Goal: Task Accomplishment & Management: Complete application form

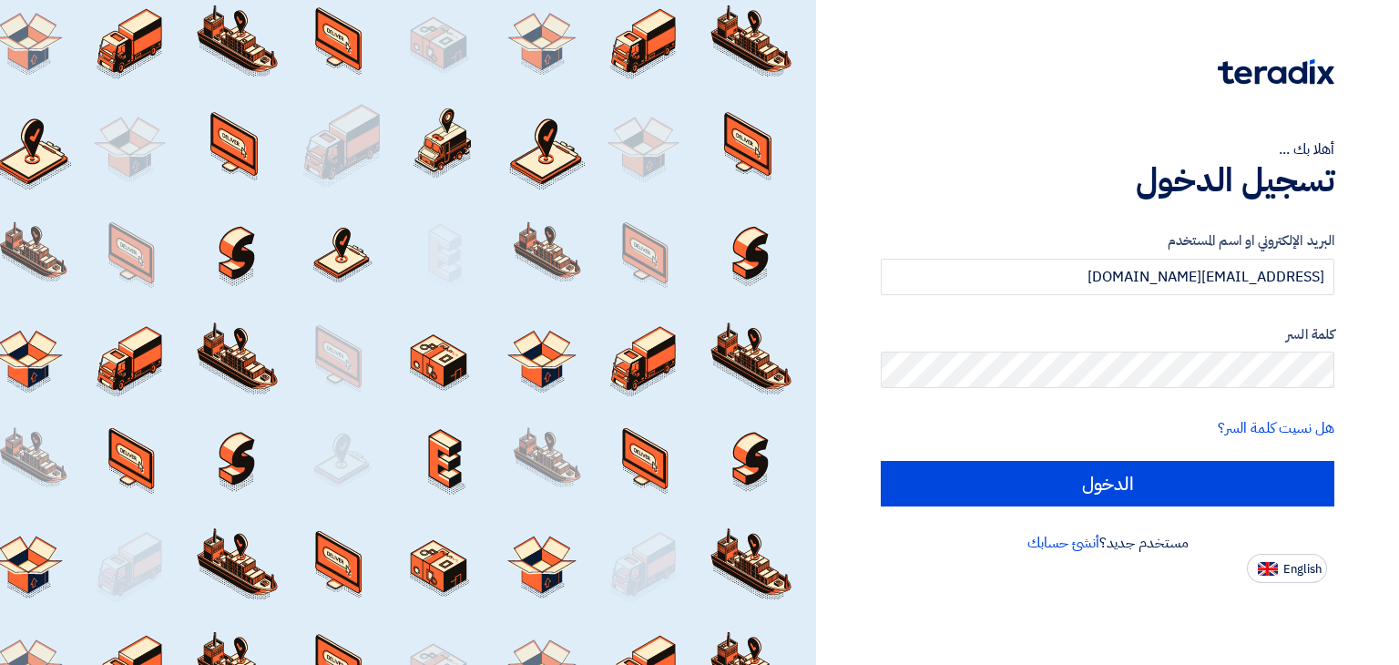
click at [1163, 492] on input "الدخول" at bounding box center [1108, 484] width 454 height 46
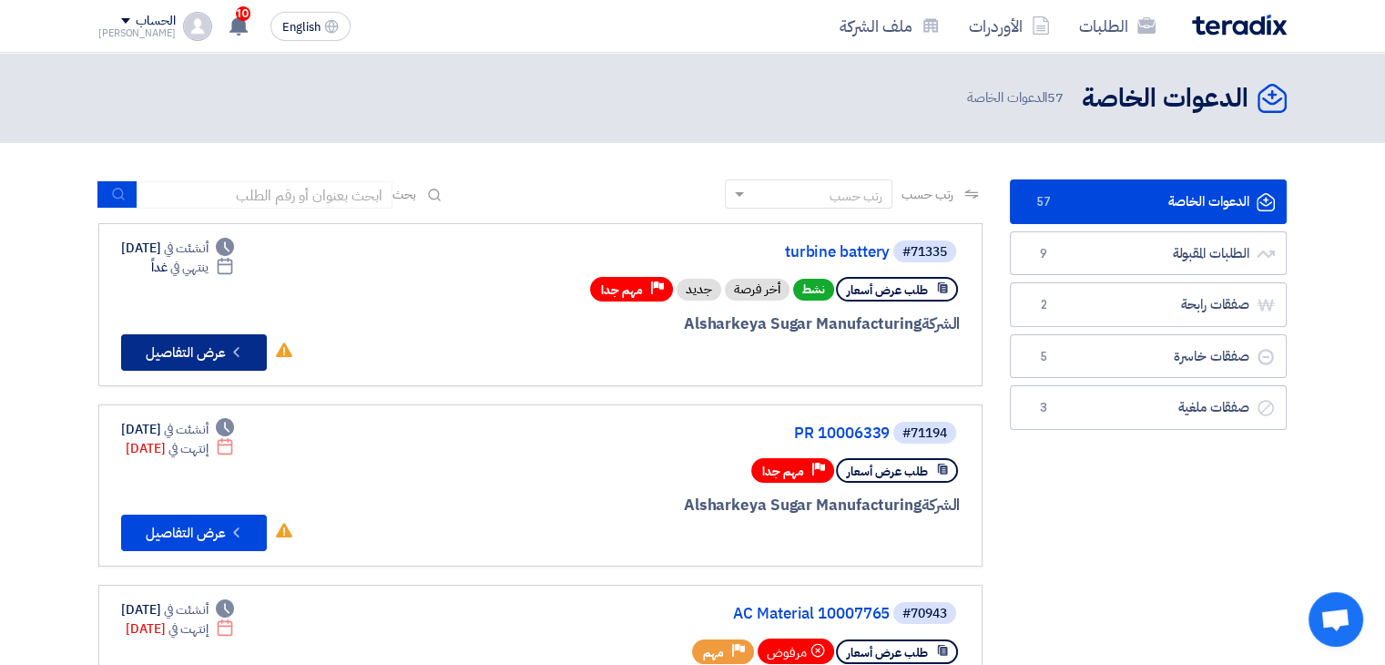
click at [169, 352] on button "Check details عرض التفاصيل" at bounding box center [194, 352] width 146 height 36
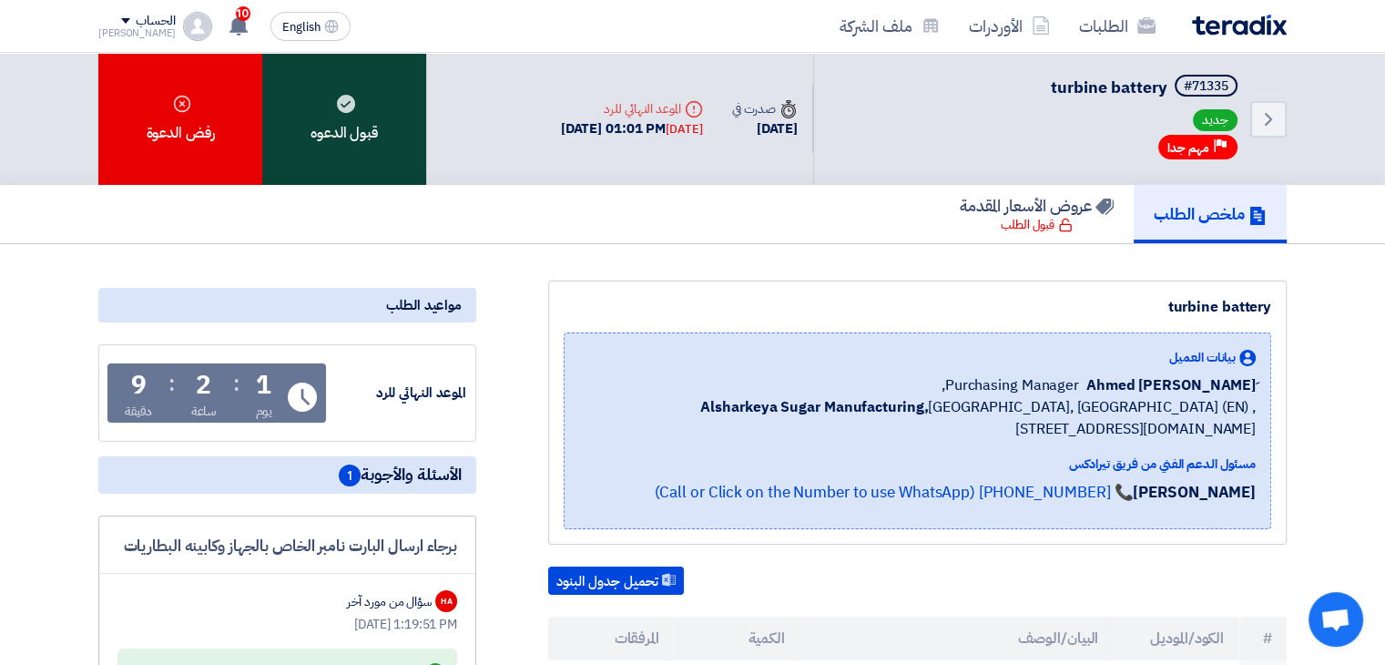
click at [338, 114] on div "قبول الدعوه" at bounding box center [344, 119] width 164 height 132
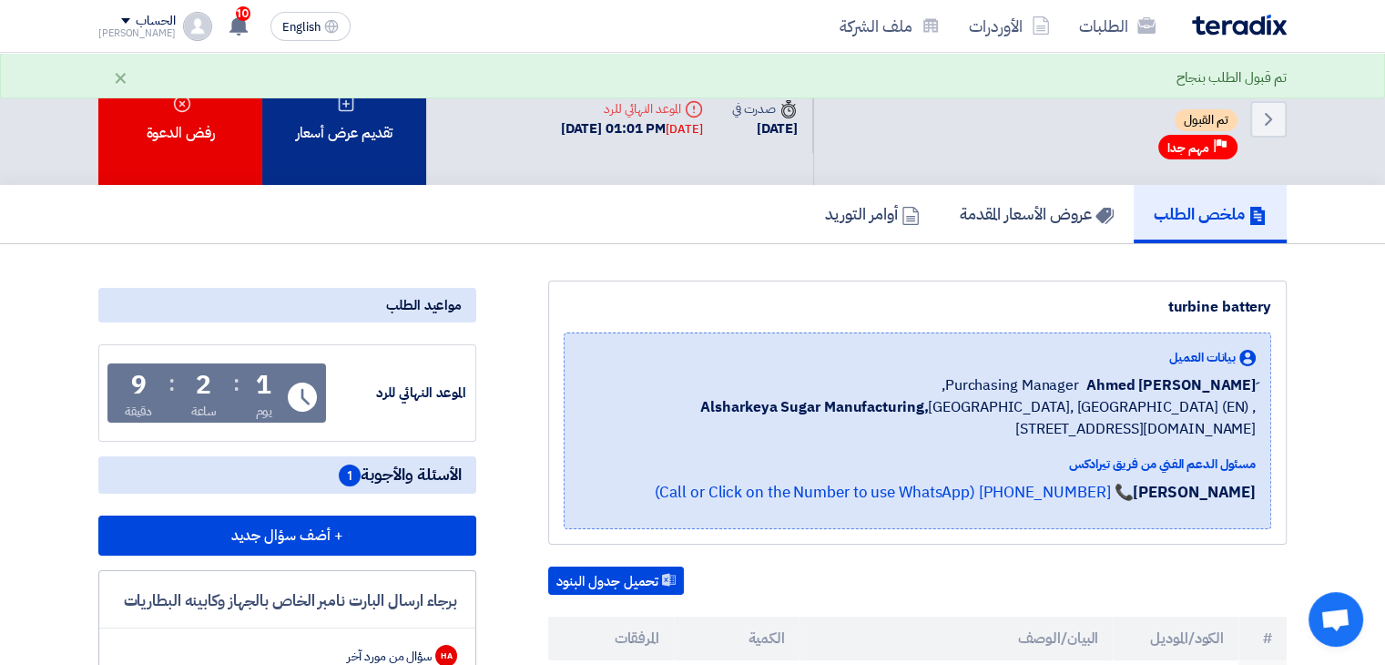
click at [357, 127] on div "تقديم عرض أسعار" at bounding box center [344, 119] width 164 height 132
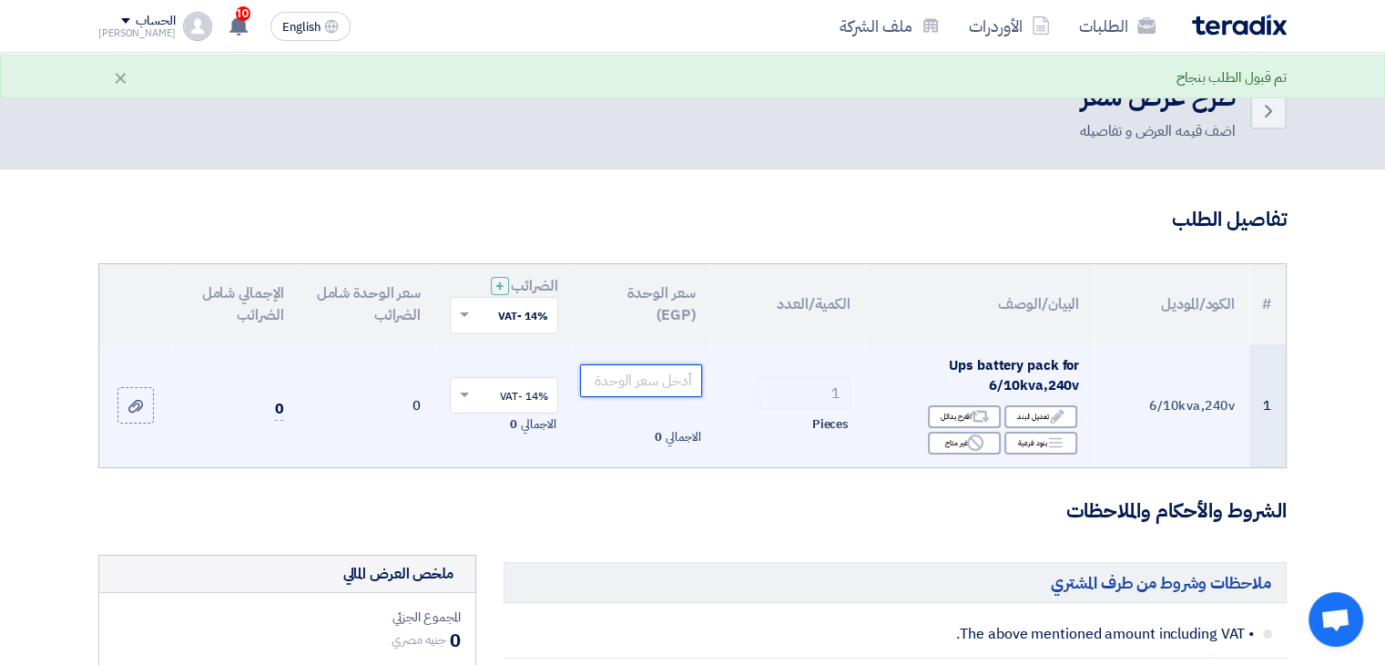
click at [679, 384] on input "number" at bounding box center [641, 380] width 123 height 33
type input "800"
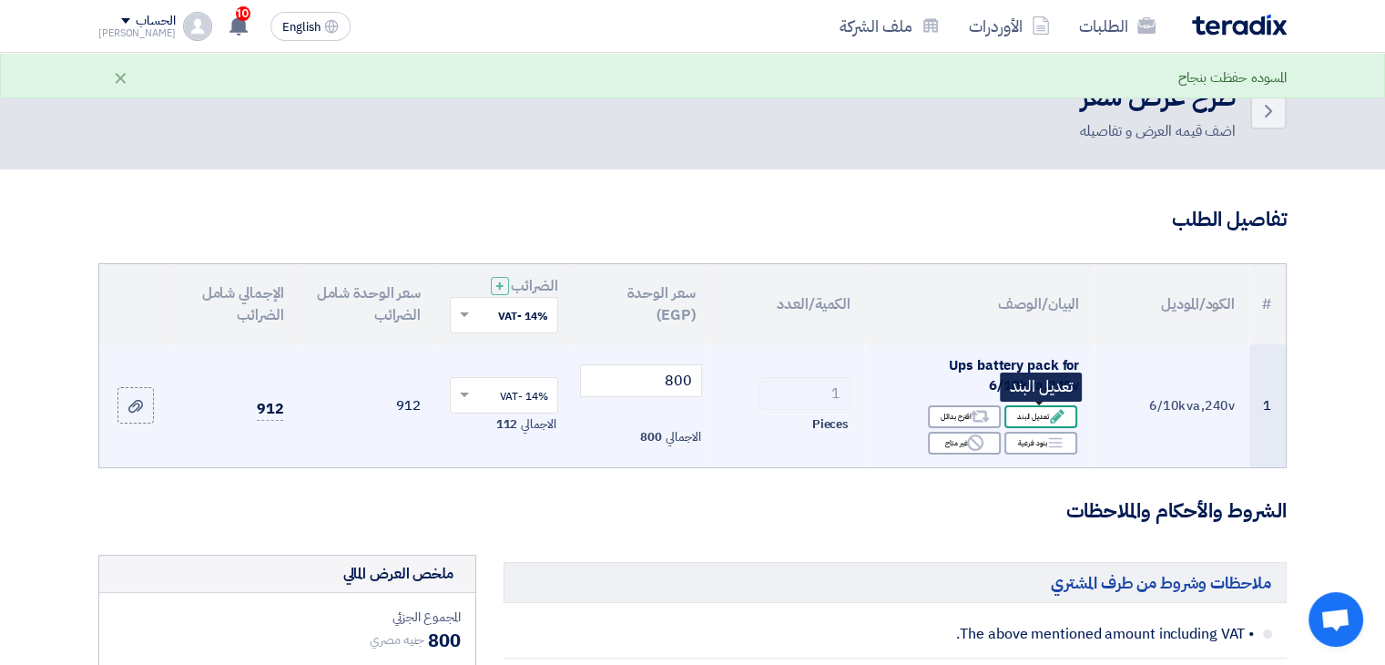
click at [1046, 421] on div "Edit تعديل البند" at bounding box center [1041, 416] width 73 height 23
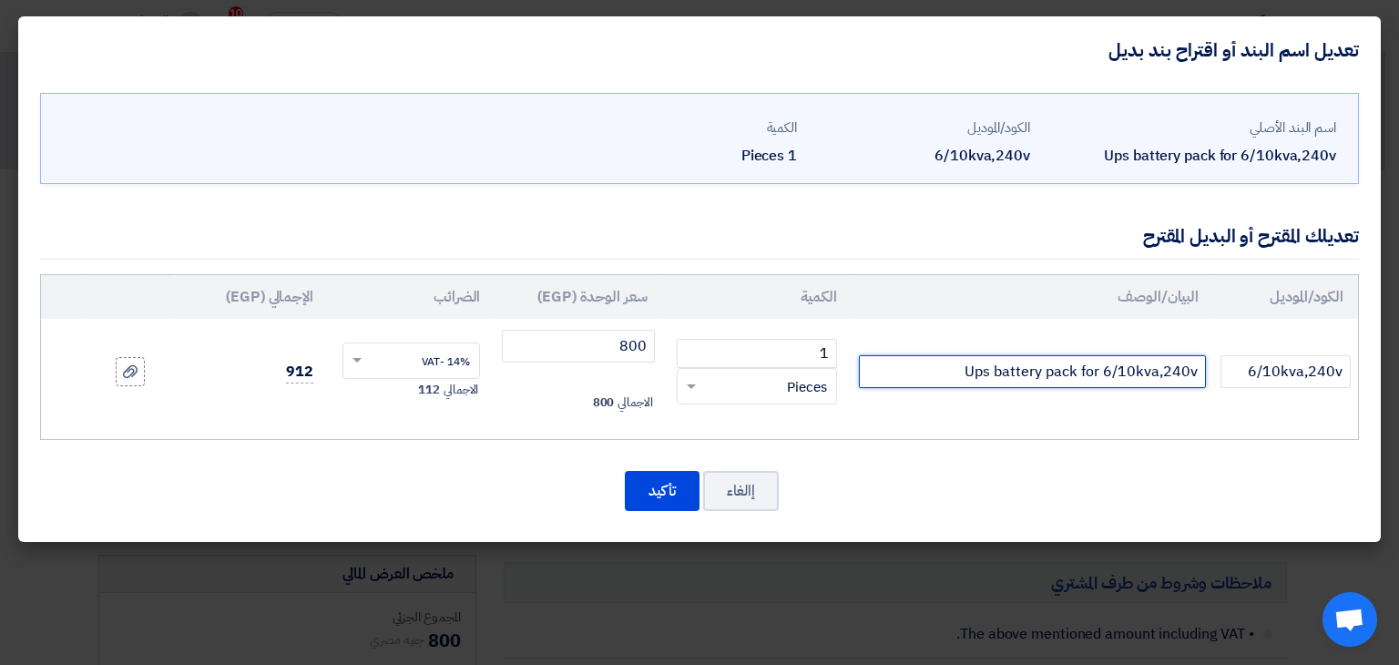
click at [952, 374] on input "Ups battery pack for 6/10kva,240v" at bounding box center [1032, 371] width 347 height 33
type input "Ups battery pack for 6/10kva,240v بطاريه 12 فولت 9 امبير"
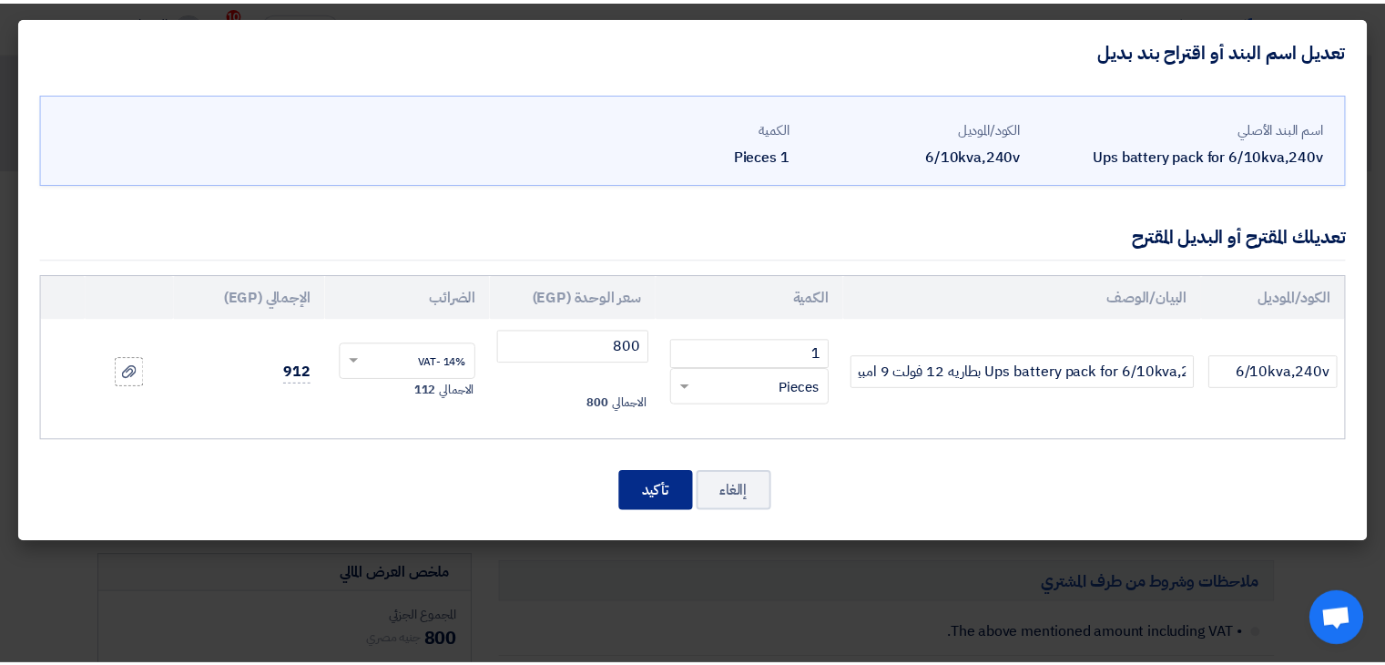
scroll to position [0, 0]
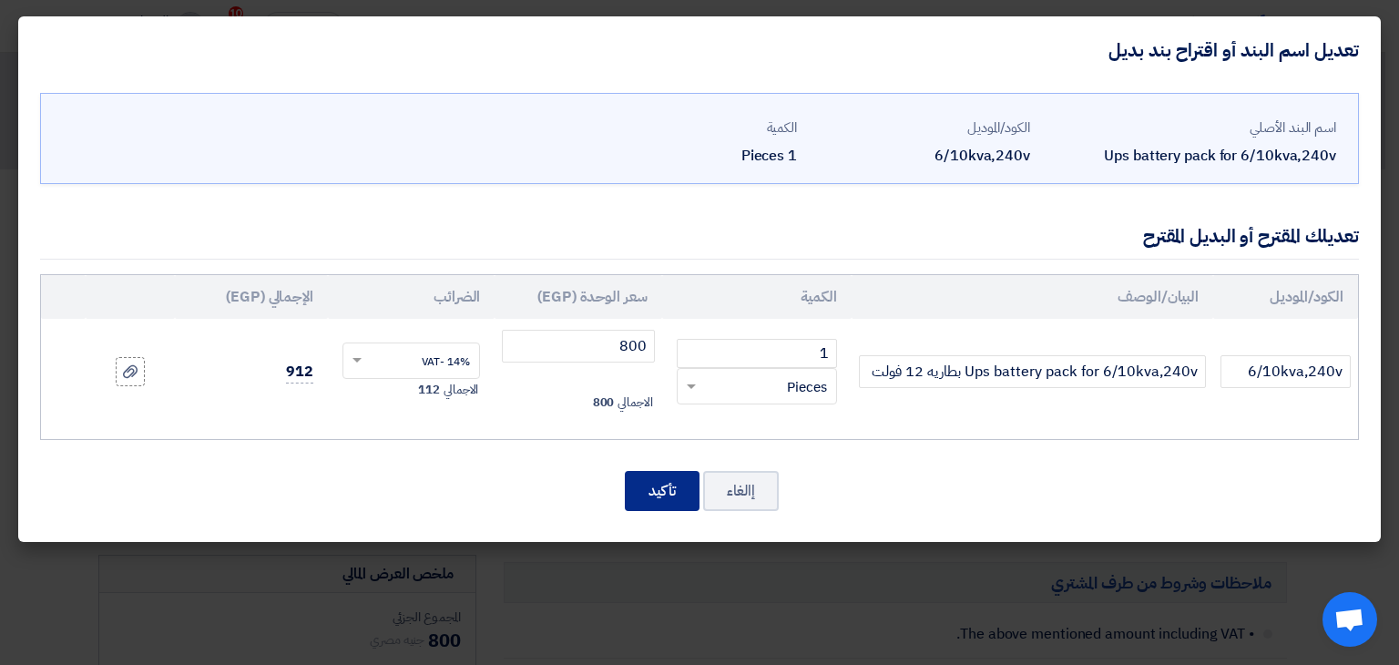
click at [669, 489] on button "تأكيد" at bounding box center [662, 491] width 75 height 40
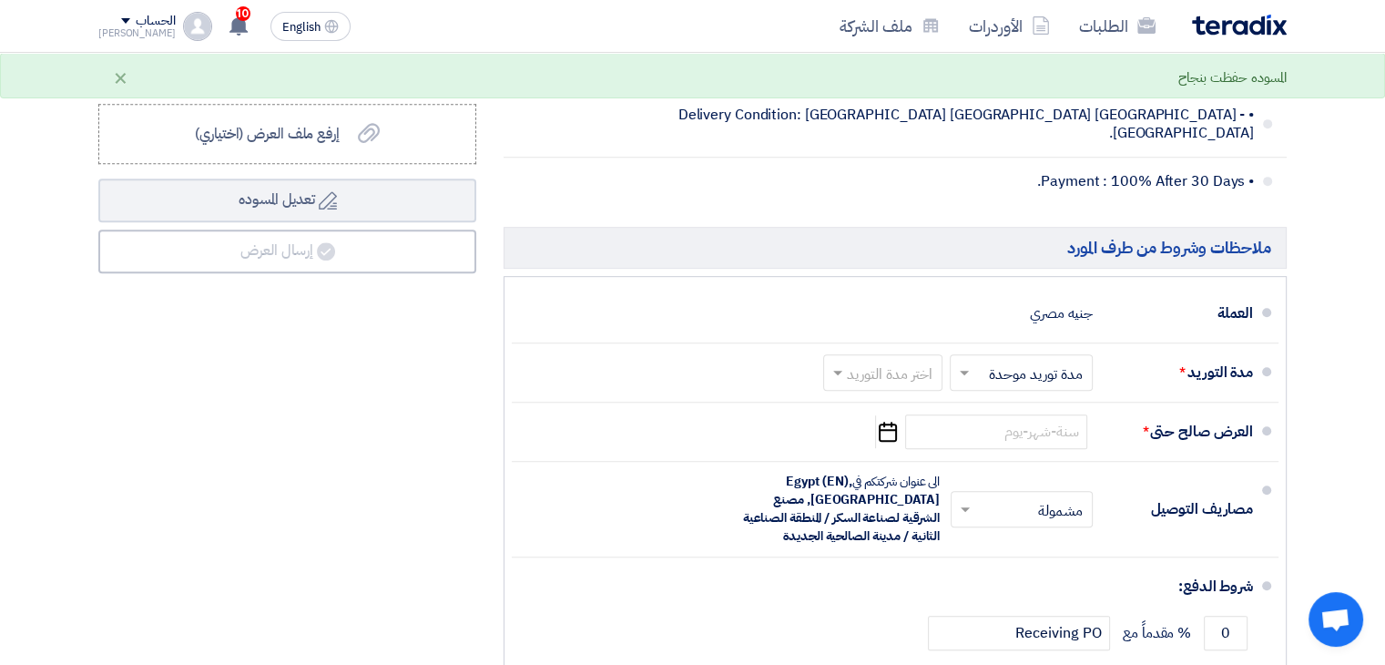
scroll to position [835, 0]
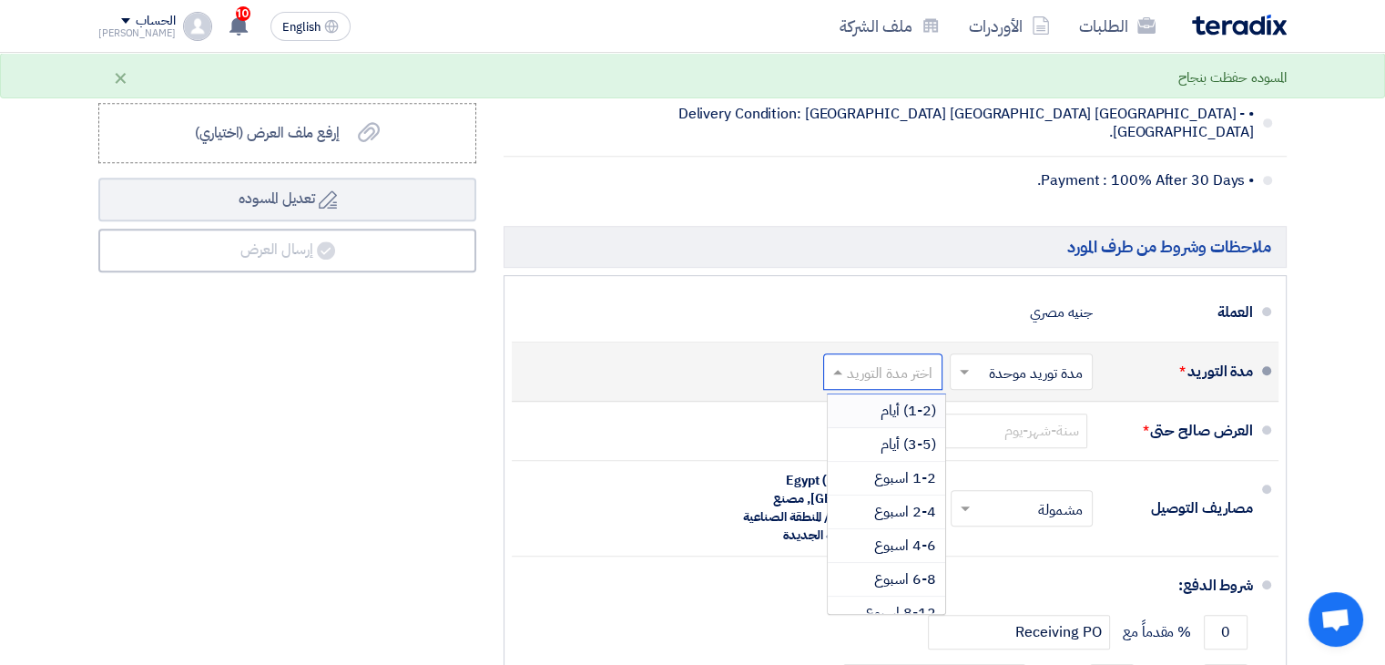
click at [857, 360] on input "text" at bounding box center [879, 373] width 110 height 26
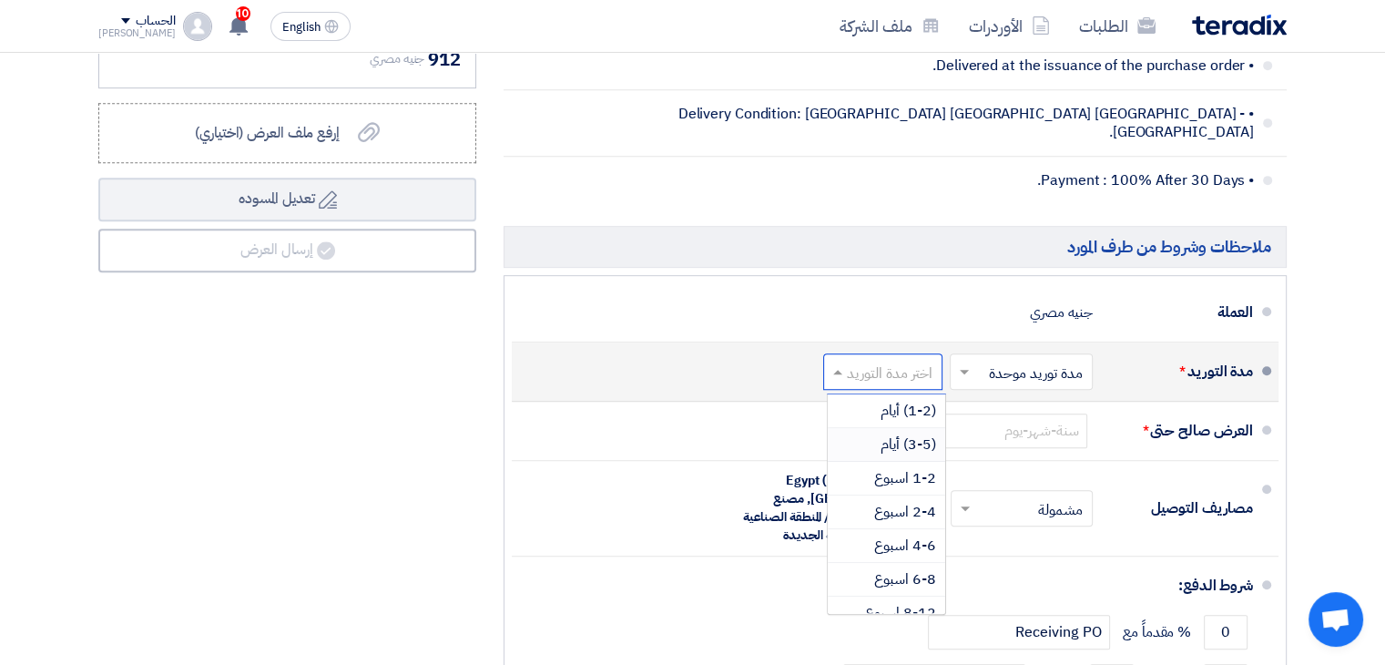
click at [878, 428] on div "(3-5) أيام" at bounding box center [886, 445] width 117 height 34
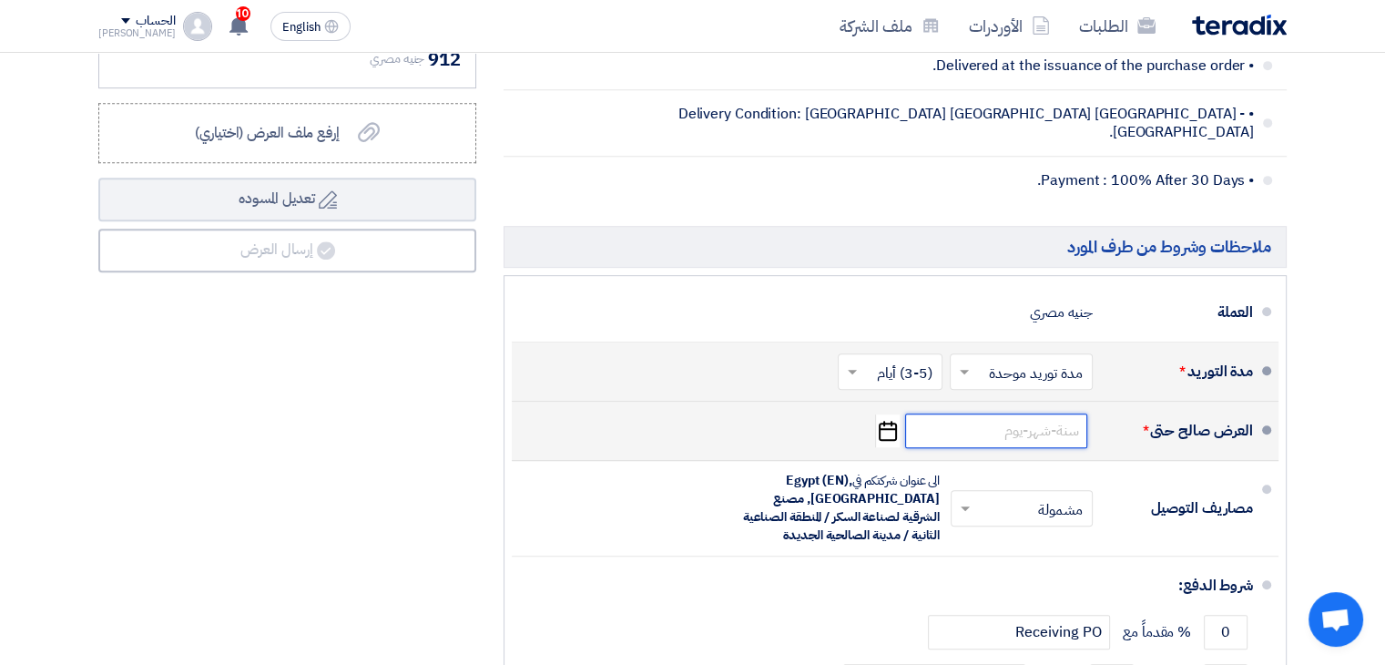
click at [975, 413] on input at bounding box center [996, 430] width 182 height 35
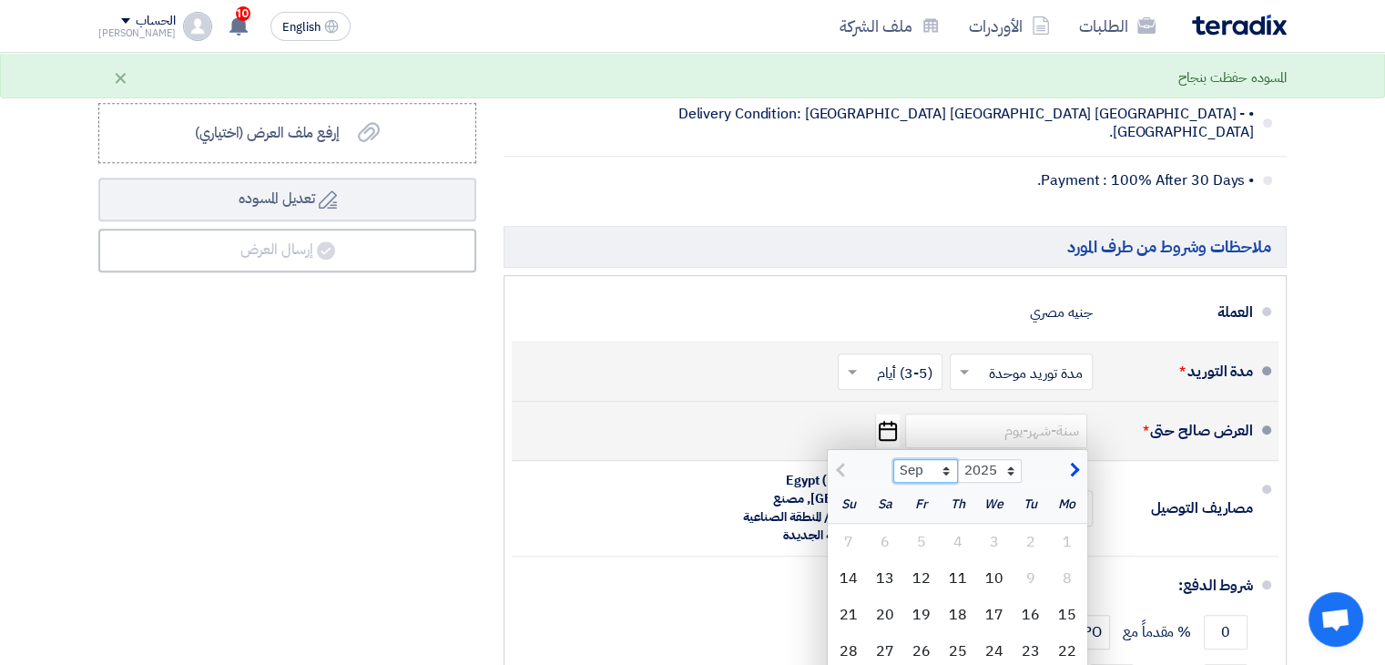
click at [946, 459] on select "Sep Oct Nov Dec" at bounding box center [925, 471] width 65 height 24
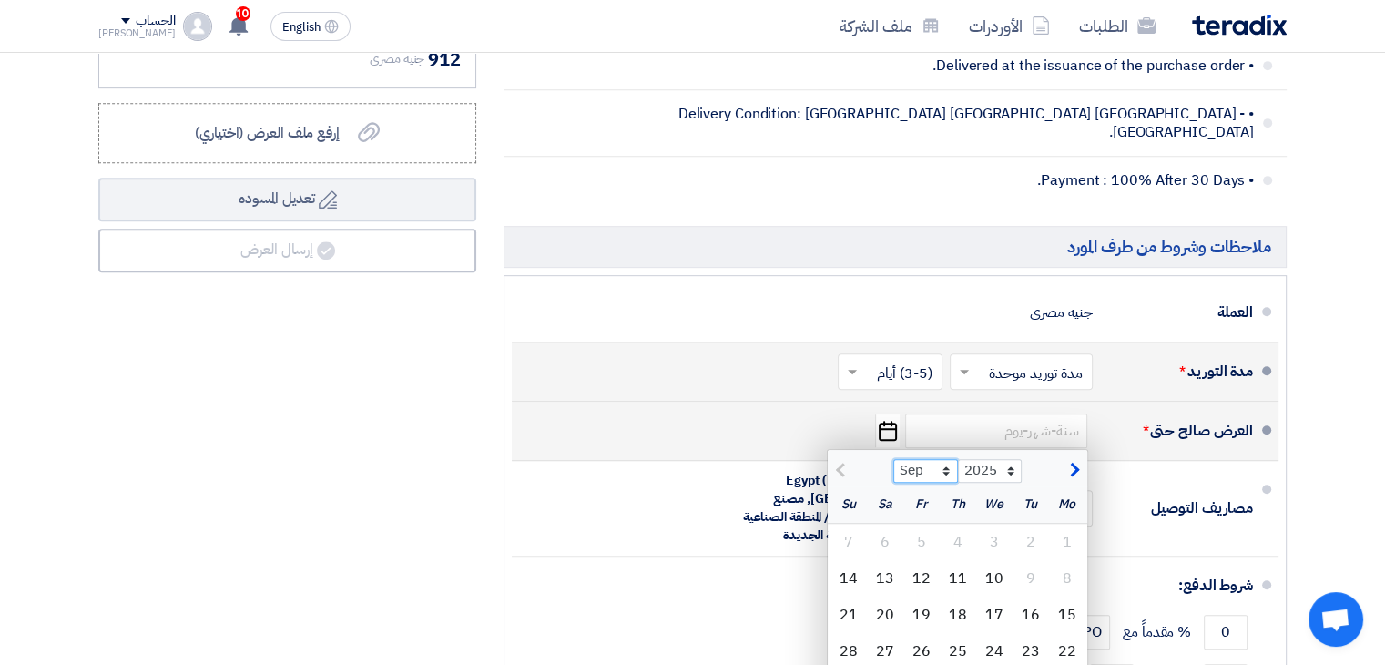
select select "10"
click at [893, 459] on select "Sep Oct Nov Dec" at bounding box center [925, 471] width 65 height 24
click at [920, 560] on div "10" at bounding box center [921, 578] width 36 height 36
type input "[DATE]"
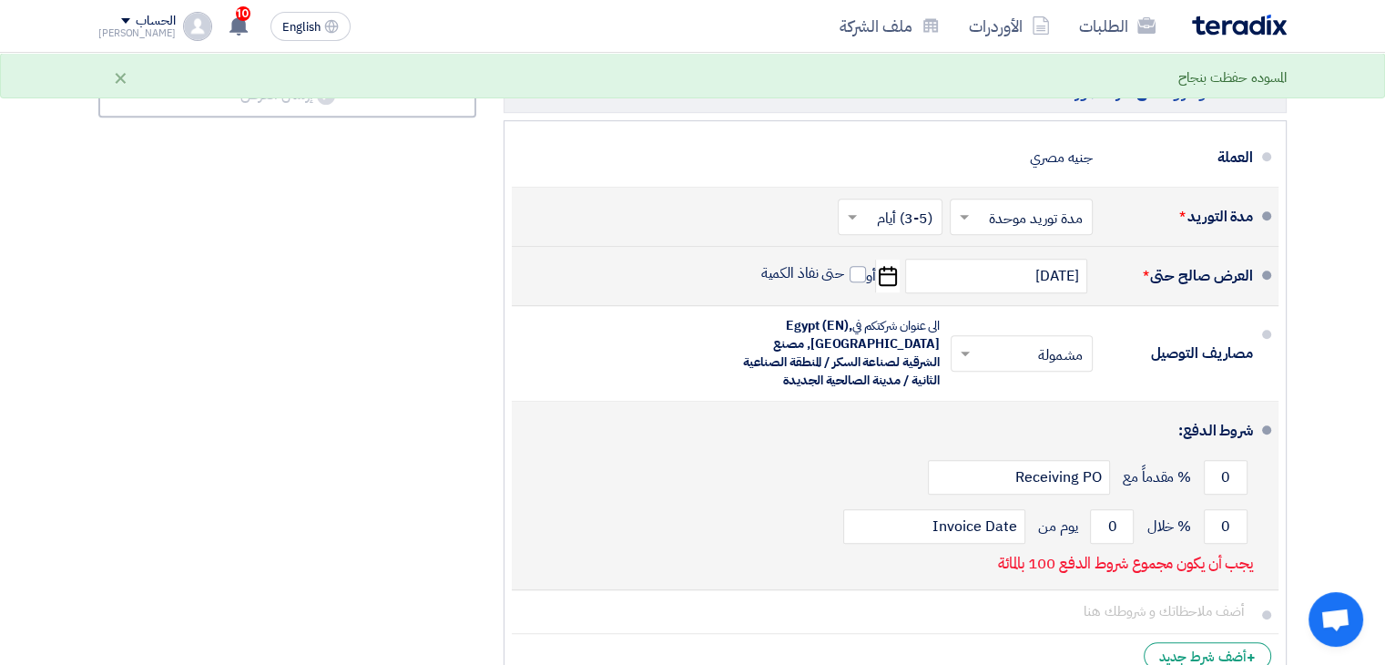
scroll to position [991, 0]
click at [1220, 459] on input "0" at bounding box center [1226, 476] width 44 height 35
click at [1231, 508] on input "0" at bounding box center [1226, 525] width 44 height 35
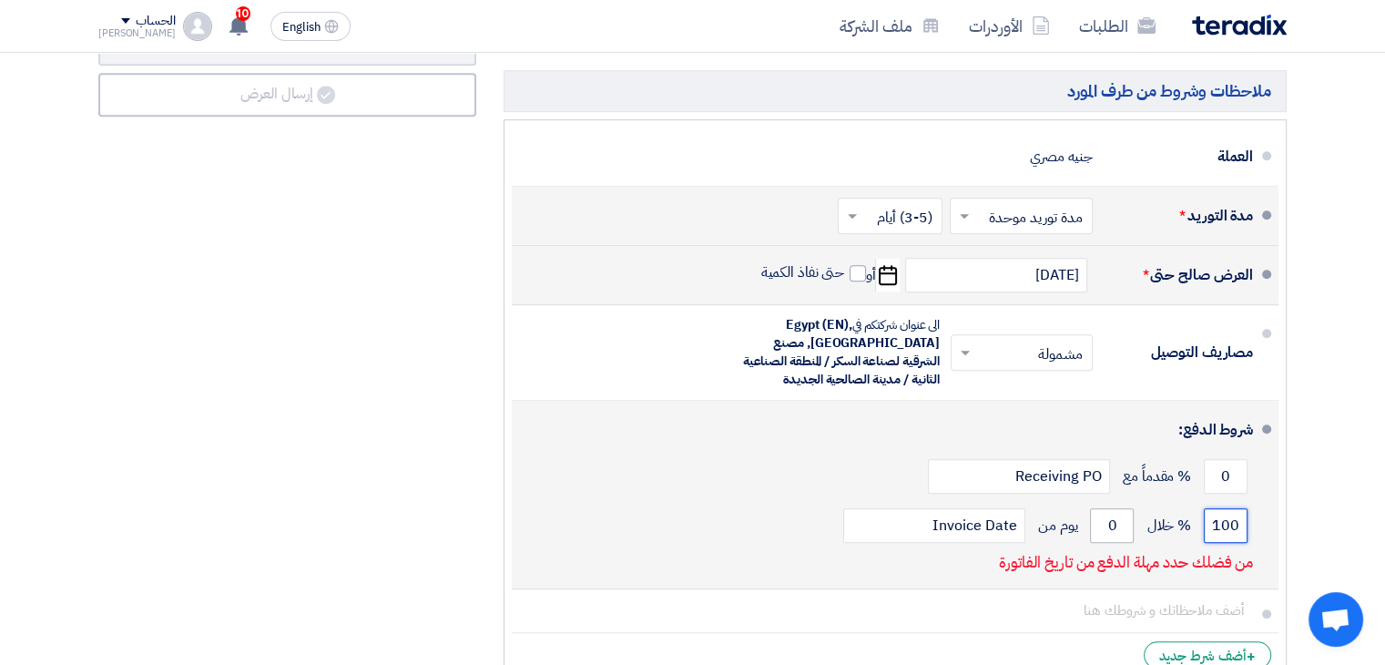
type input "100"
click at [1103, 509] on input "0" at bounding box center [1112, 525] width 44 height 35
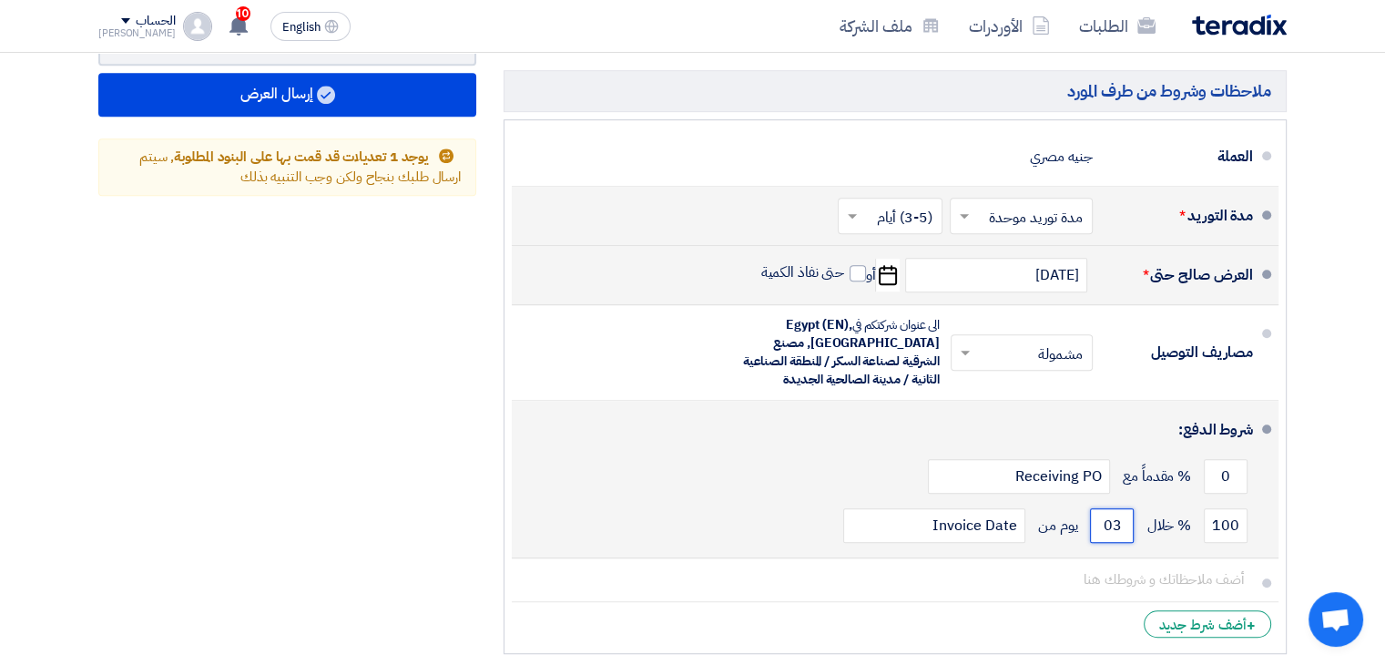
type input "0"
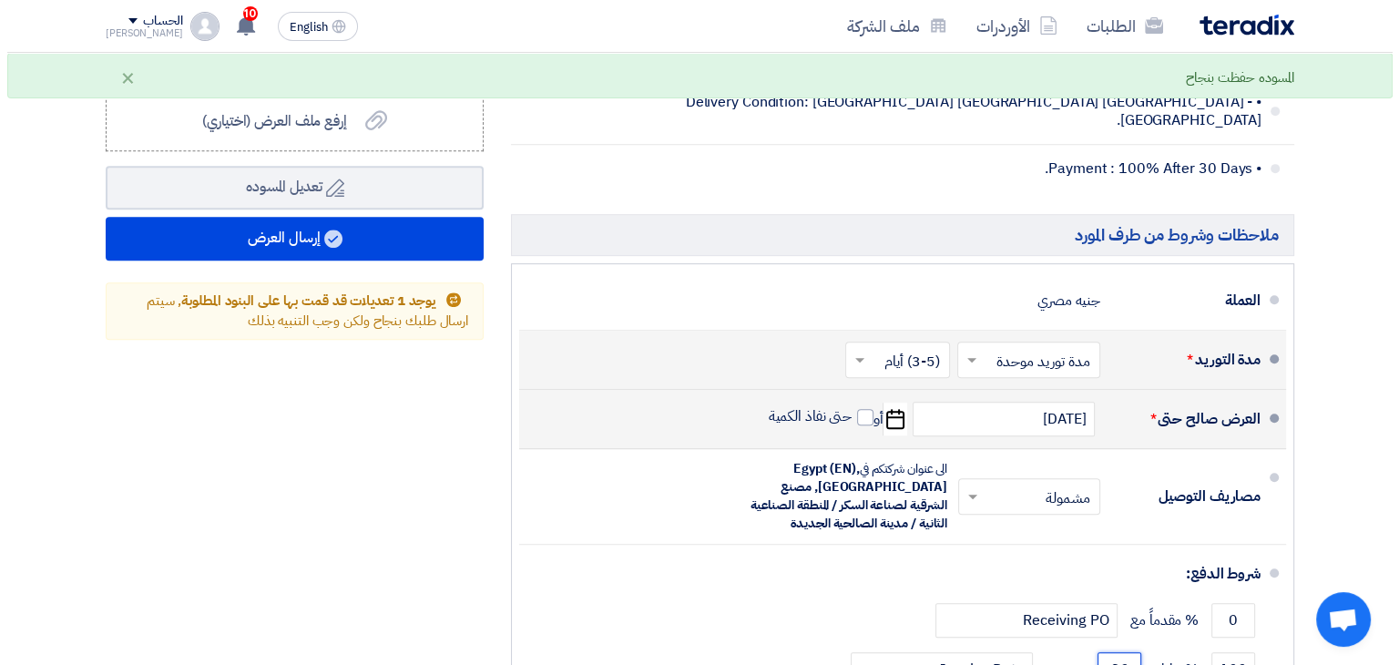
scroll to position [842, 0]
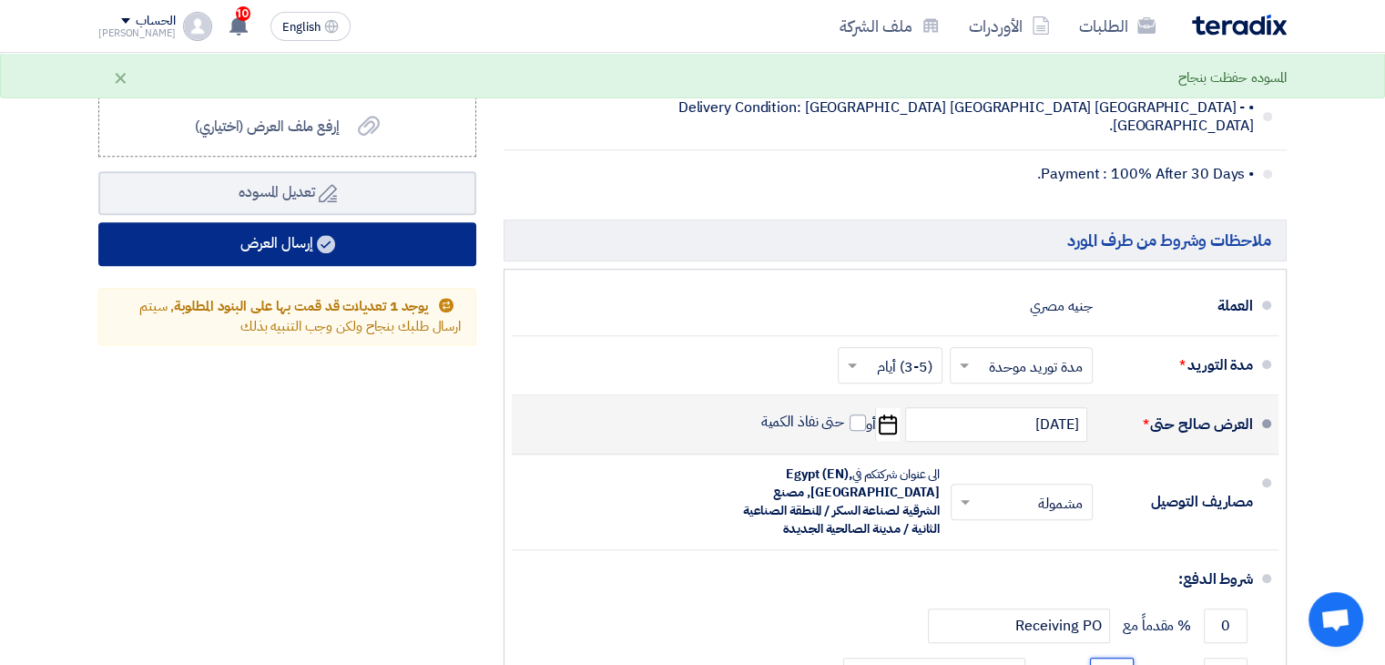
type input "30"
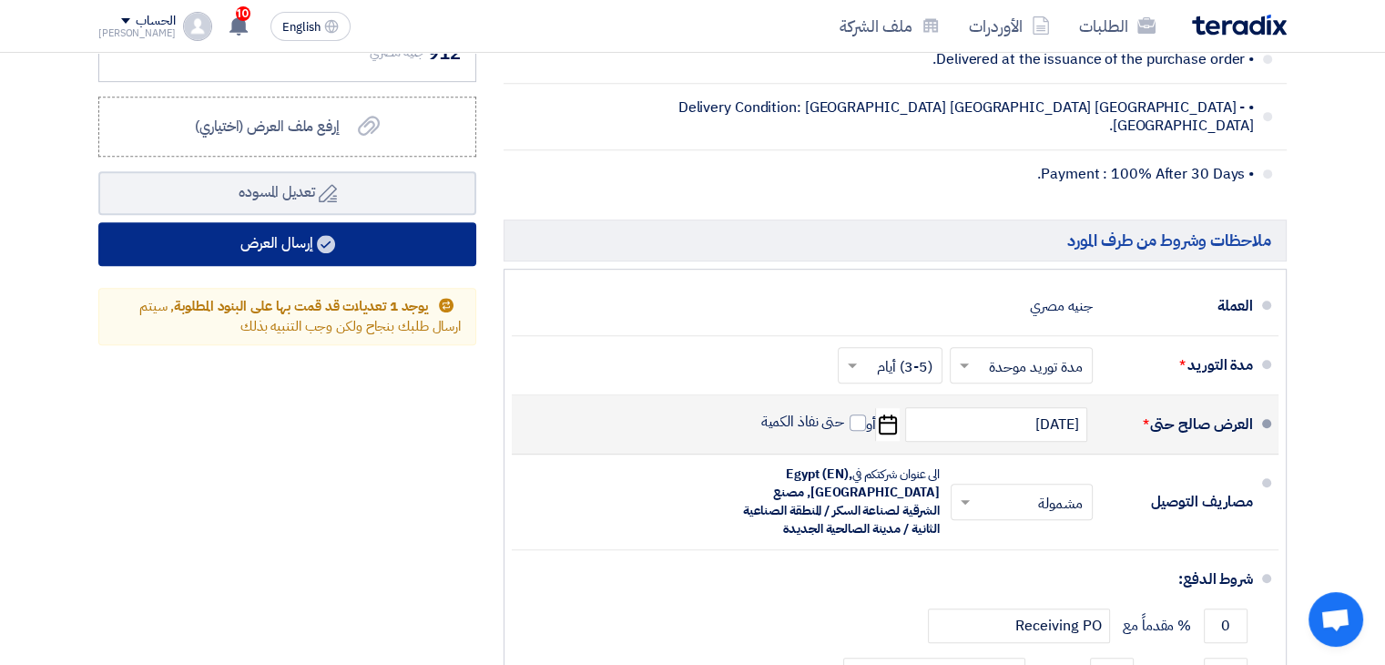
click at [367, 246] on button "إرسال العرض" at bounding box center [287, 244] width 378 height 44
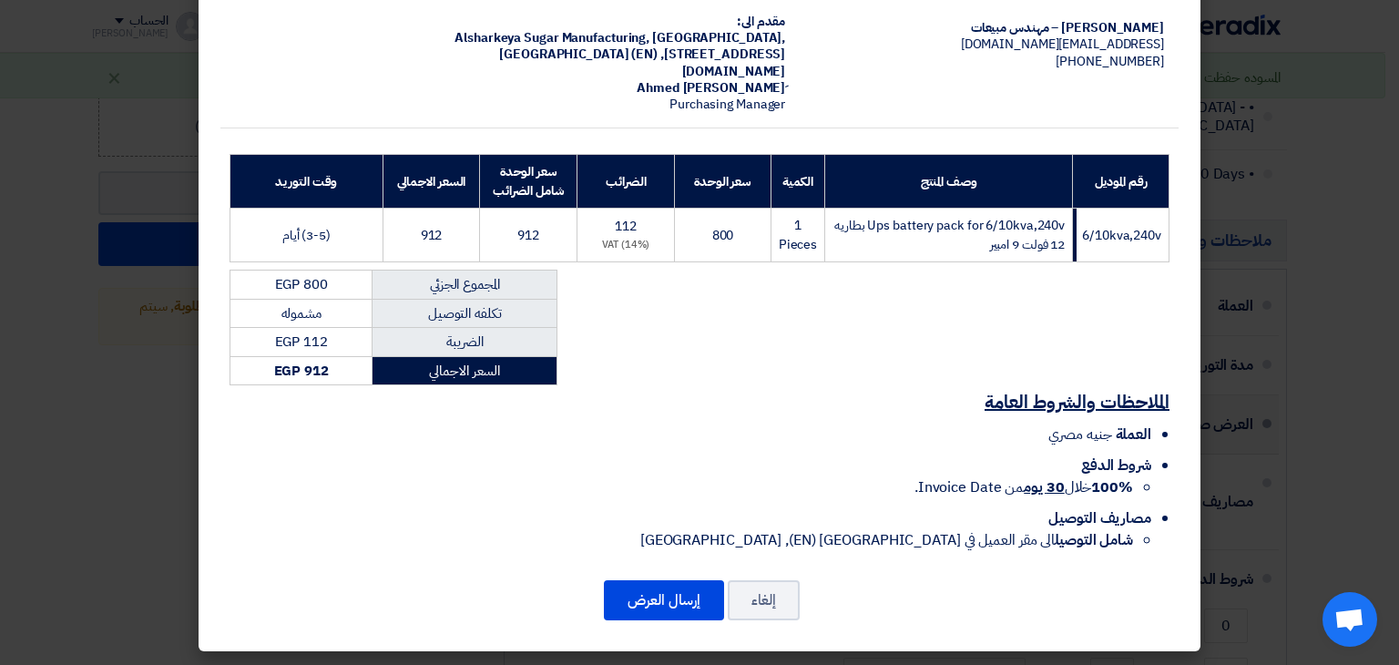
scroll to position [153, 0]
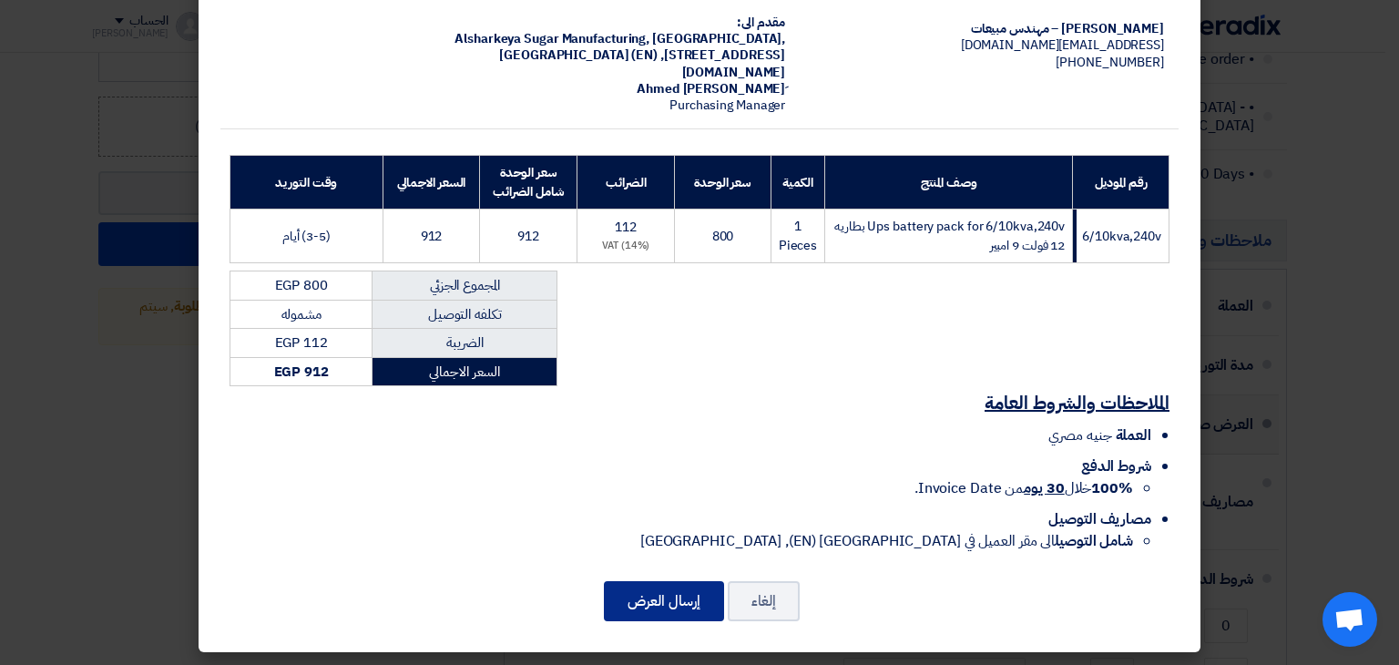
click at [667, 584] on button "إرسال العرض" at bounding box center [664, 601] width 120 height 40
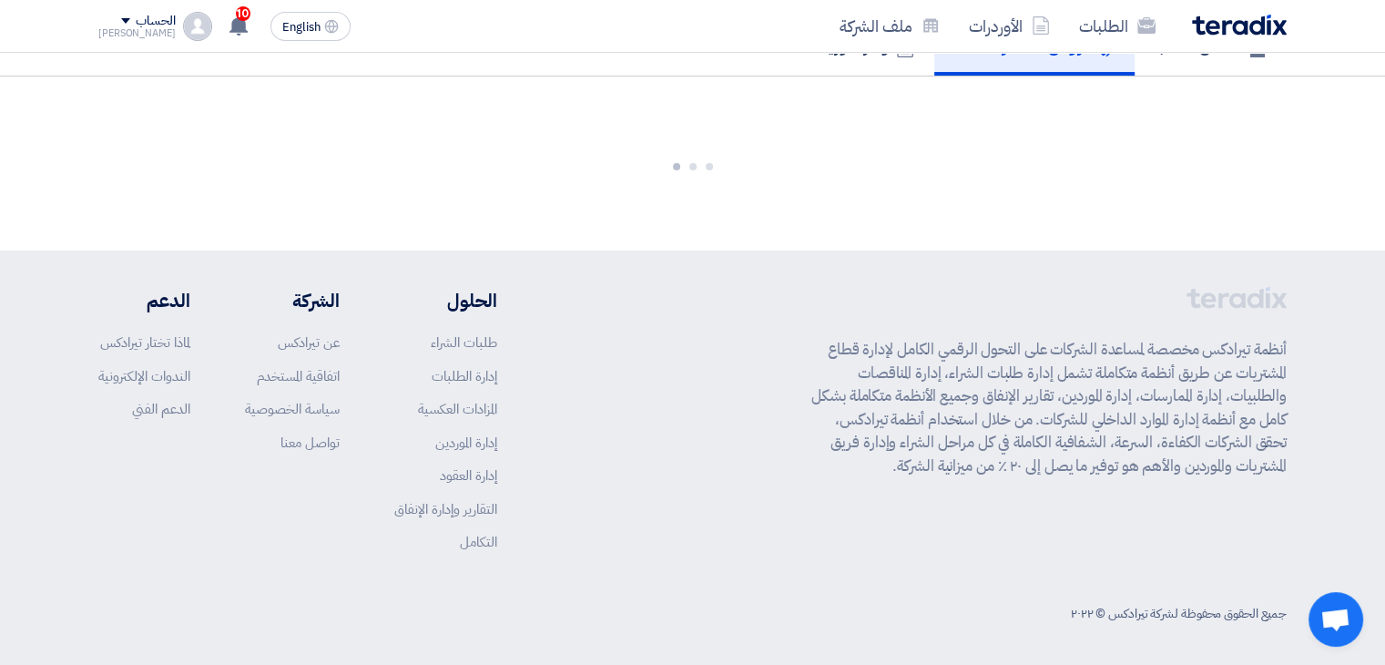
scroll to position [994, 0]
